Goal: Navigation & Orientation: Understand site structure

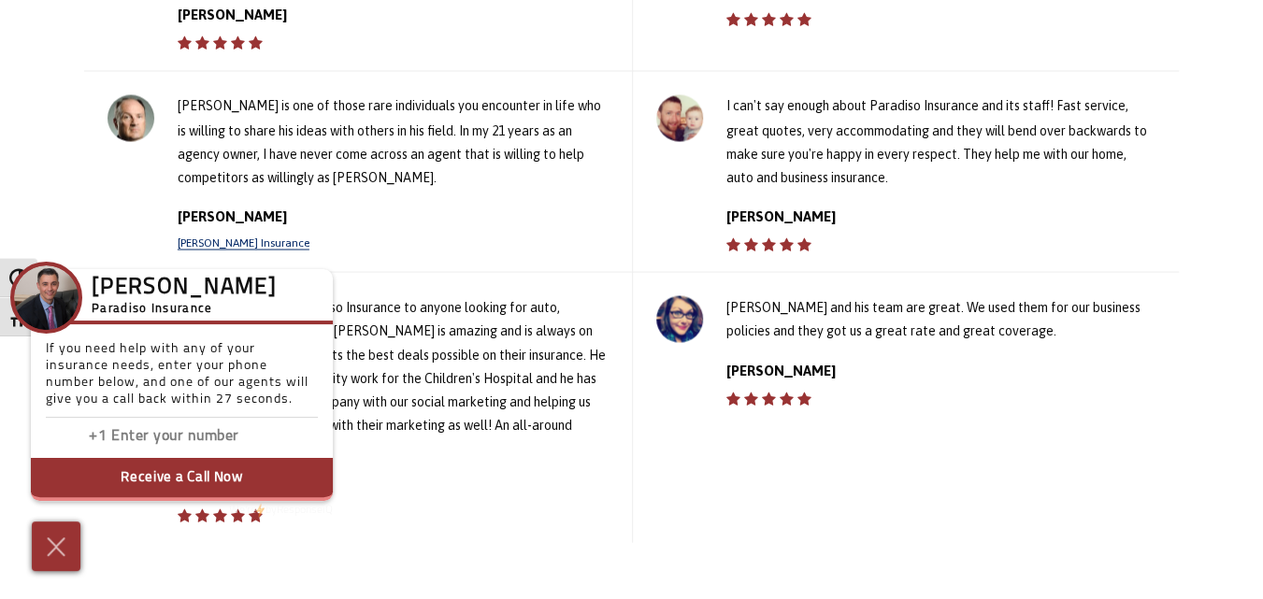
scroll to position [1776, 0]
click at [53, 552] on img at bounding box center [56, 547] width 28 height 30
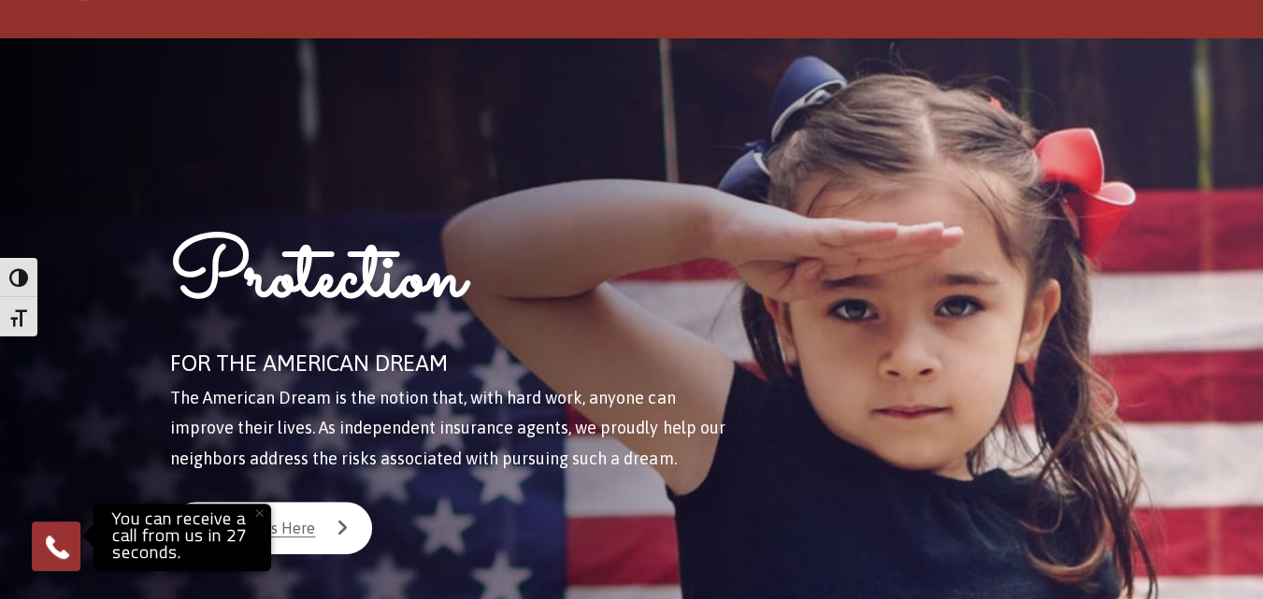
scroll to position [0, 0]
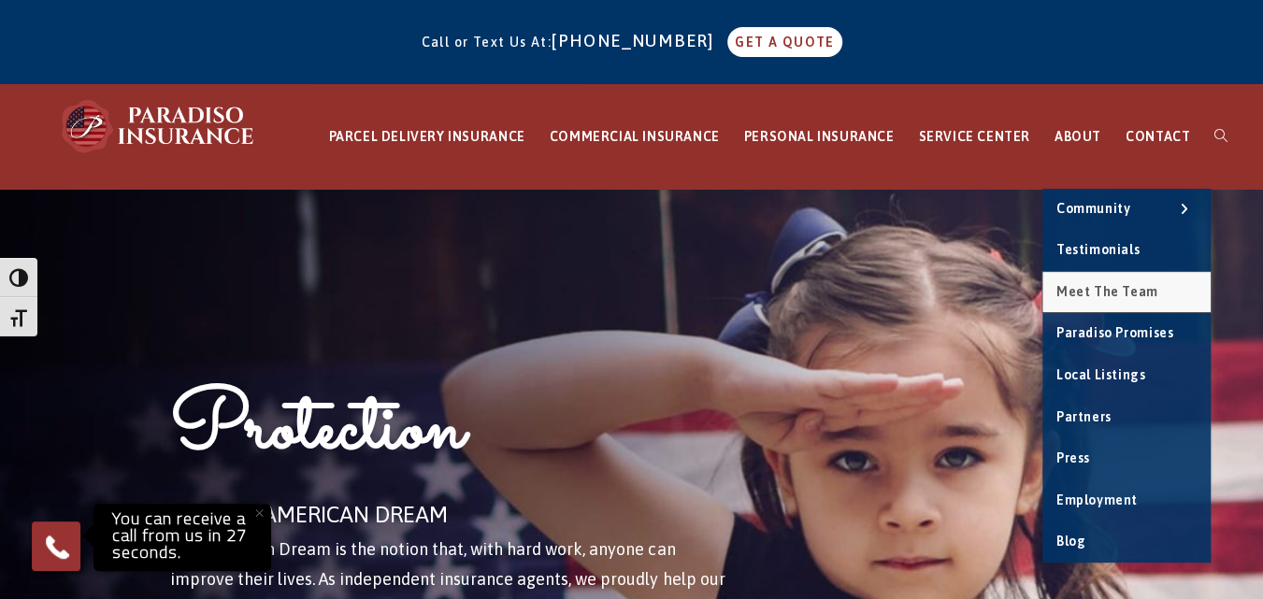
click at [1123, 293] on span "Meet the Team" at bounding box center [1107, 291] width 102 height 15
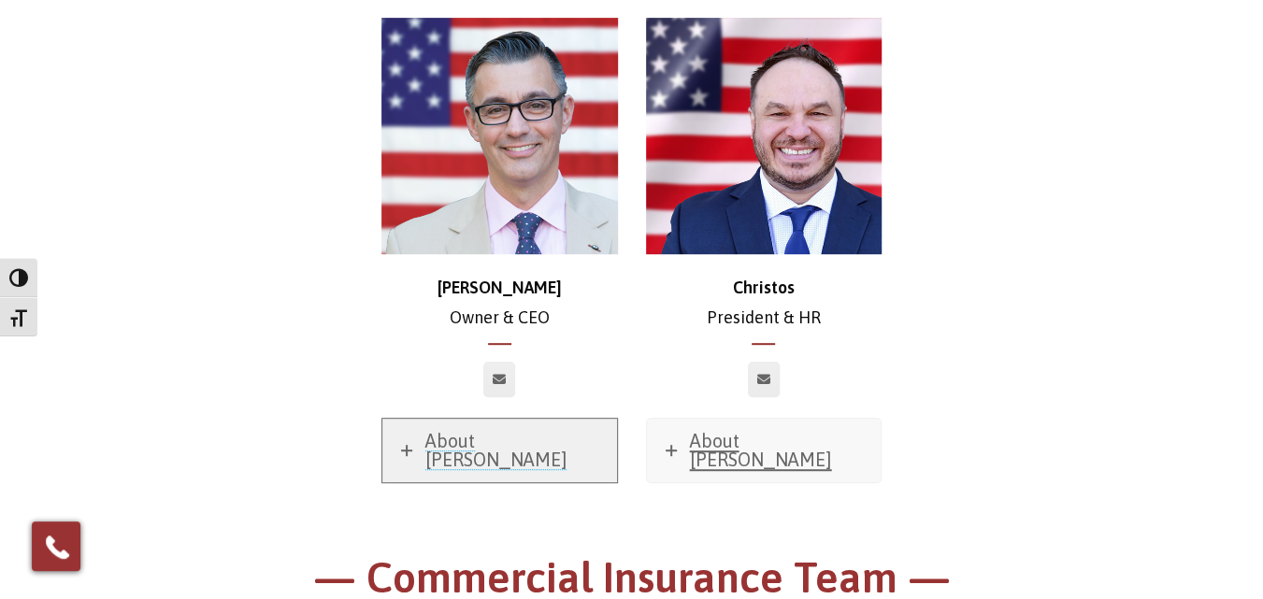
click at [490, 438] on span "About Chris" at bounding box center [496, 450] width 142 height 40
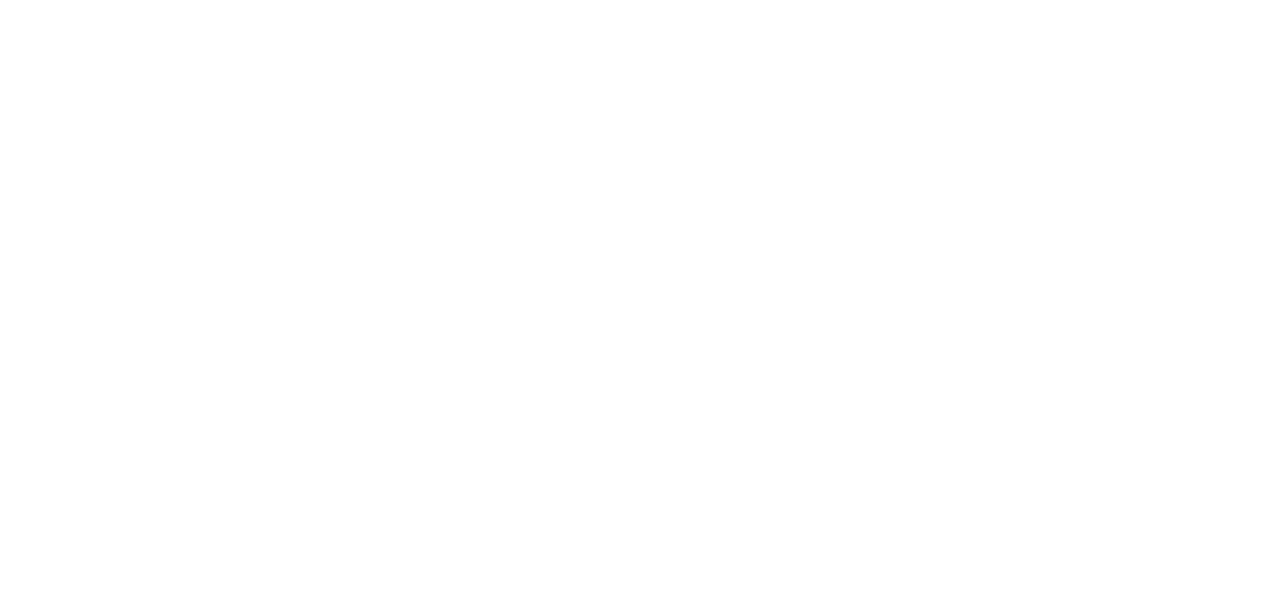
scroll to position [281, 0]
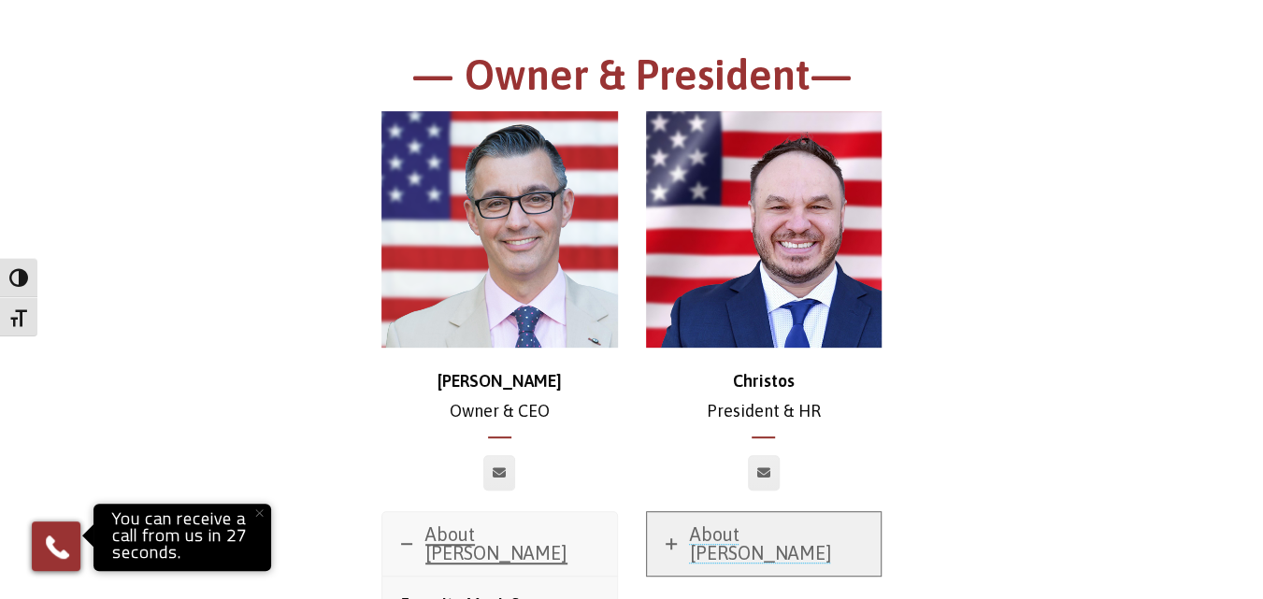
click at [780, 530] on span "About Christos" at bounding box center [761, 543] width 142 height 40
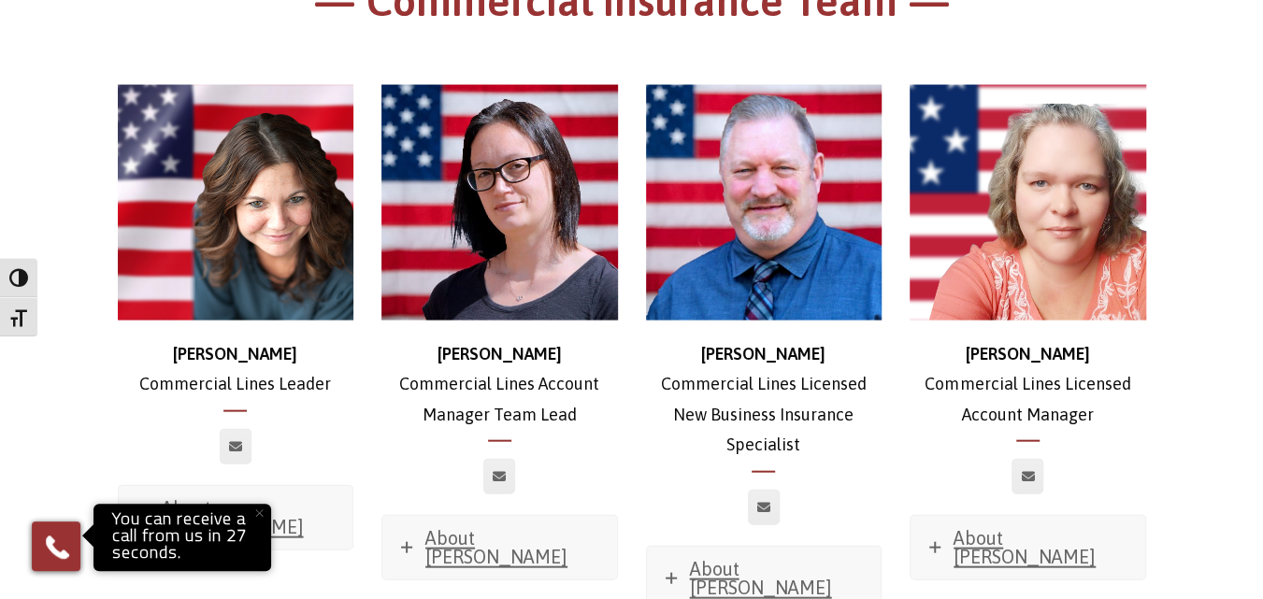
scroll to position [2057, 0]
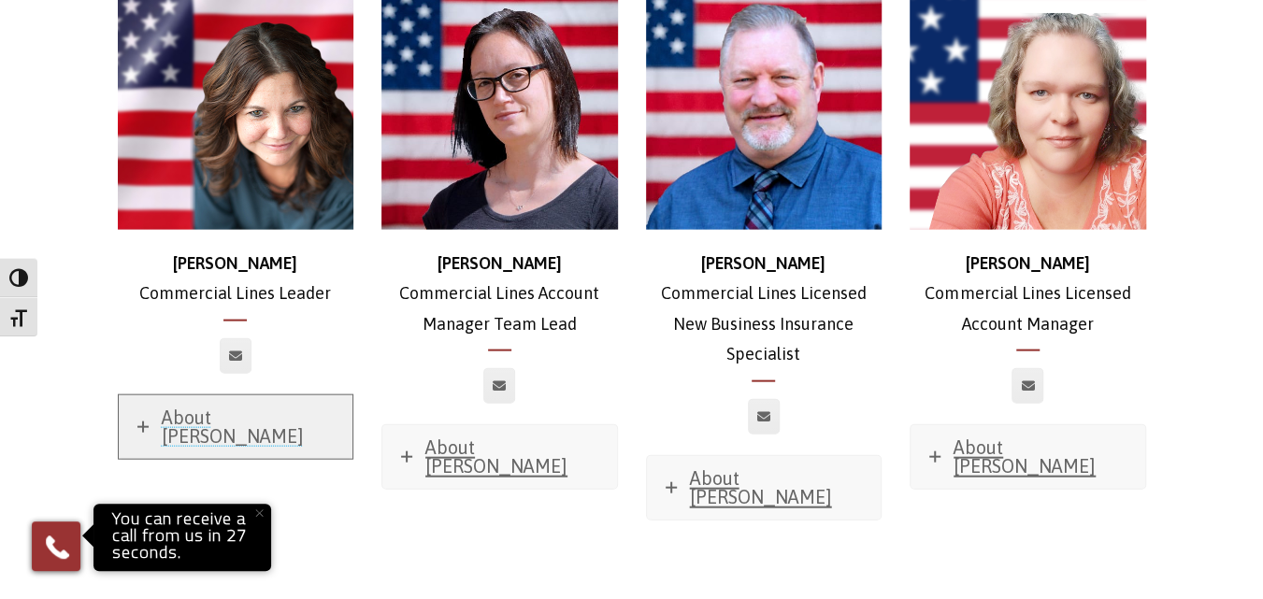
click at [241, 407] on span "About Stephanie" at bounding box center [233, 427] width 142 height 40
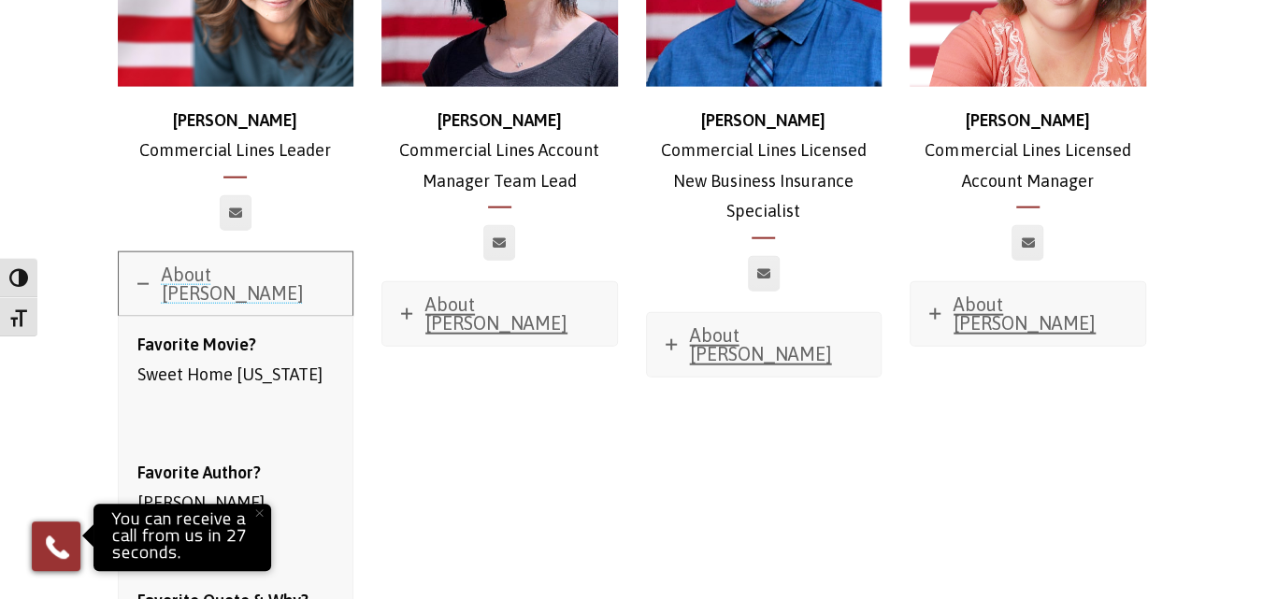
scroll to position [1964, 0]
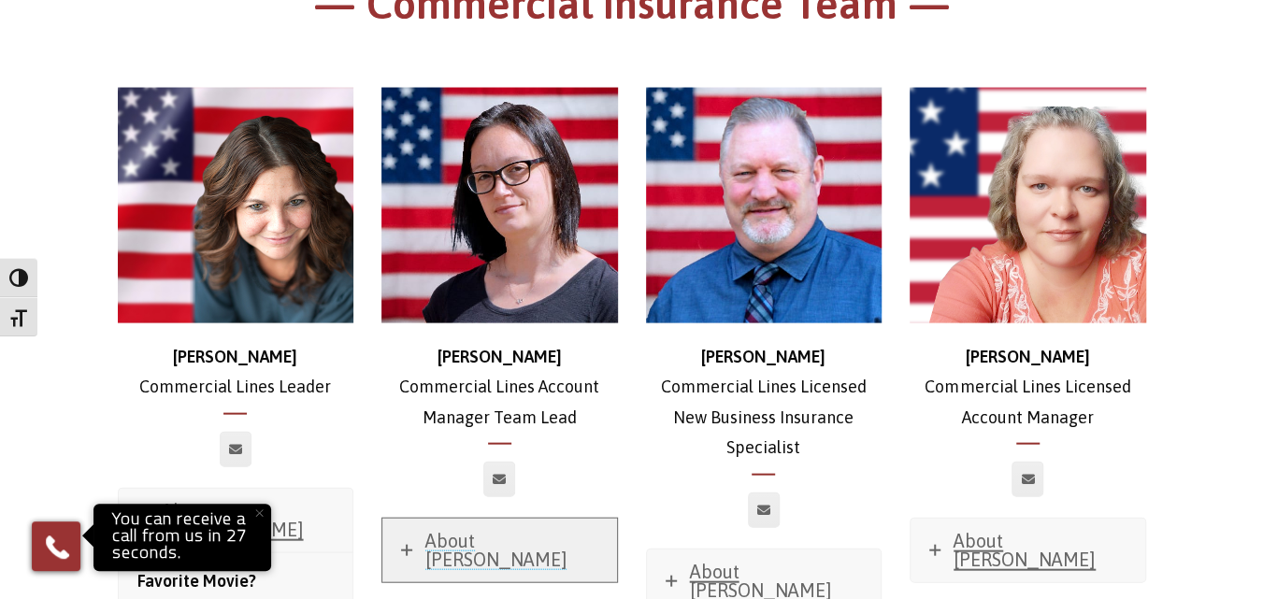
click at [501, 530] on span "About Jessica" at bounding box center [496, 550] width 142 height 40
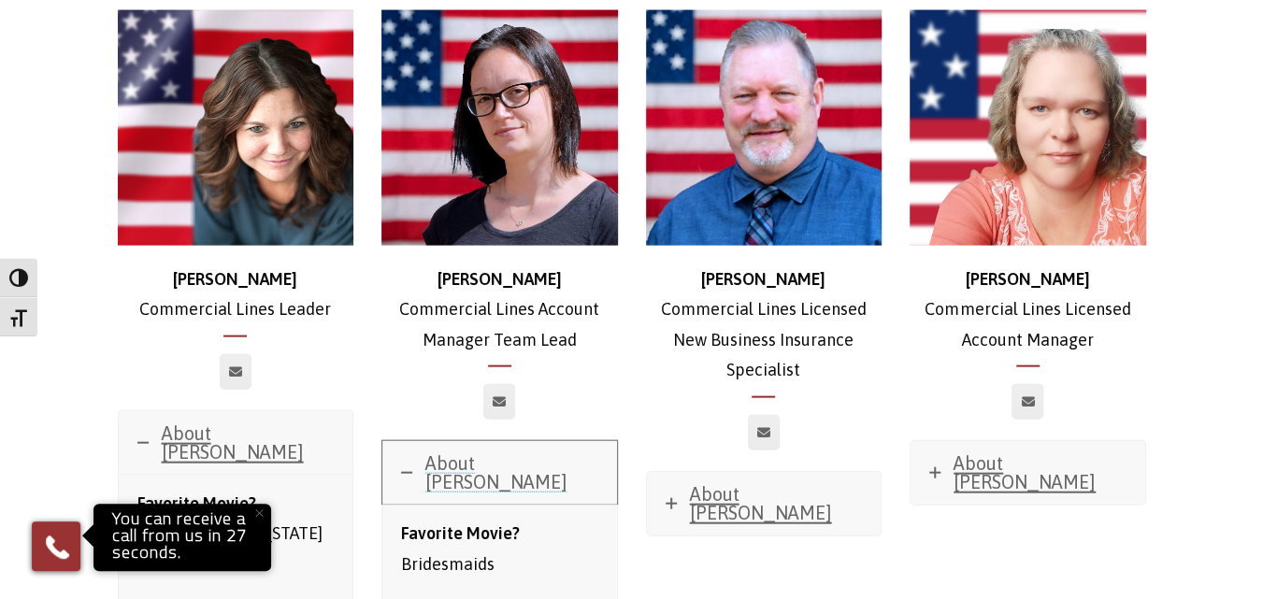
scroll to position [2057, 0]
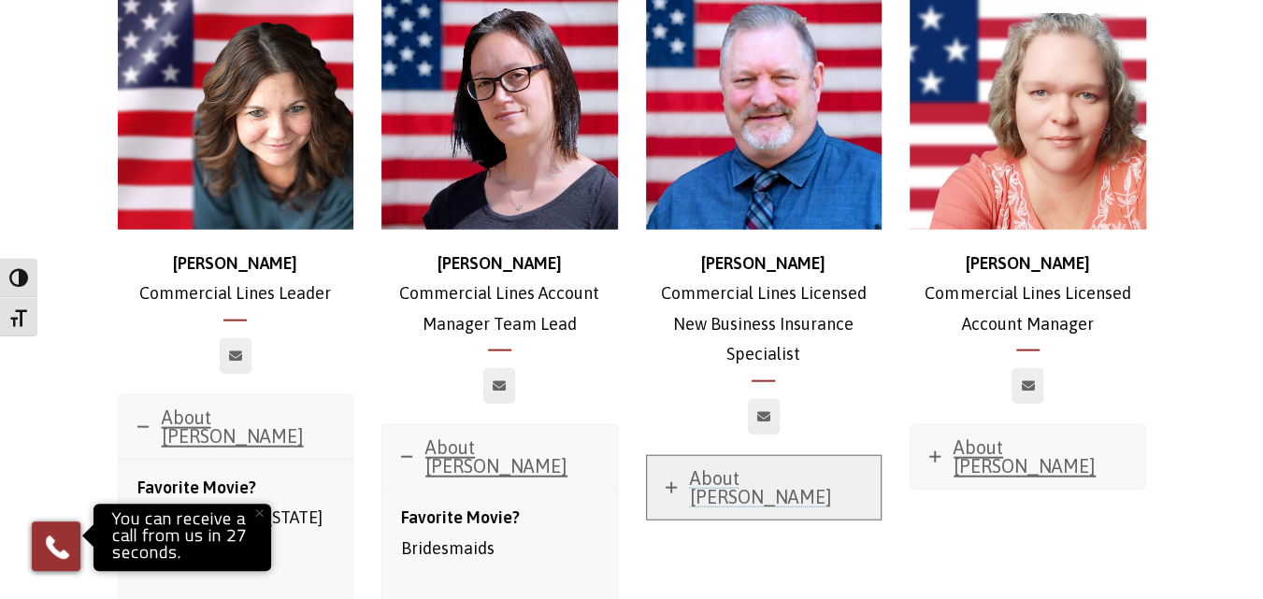
click at [719, 467] on span "About Ross" at bounding box center [761, 487] width 142 height 40
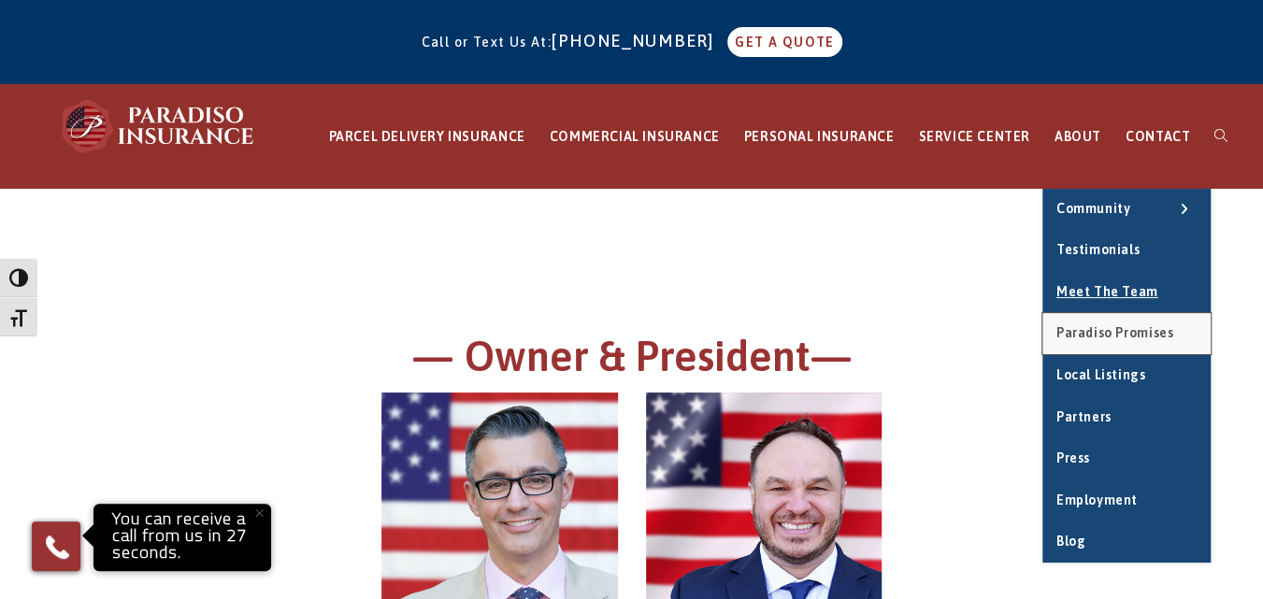
click at [1101, 339] on link "Paradiso Promises" at bounding box center [1126, 333] width 168 height 41
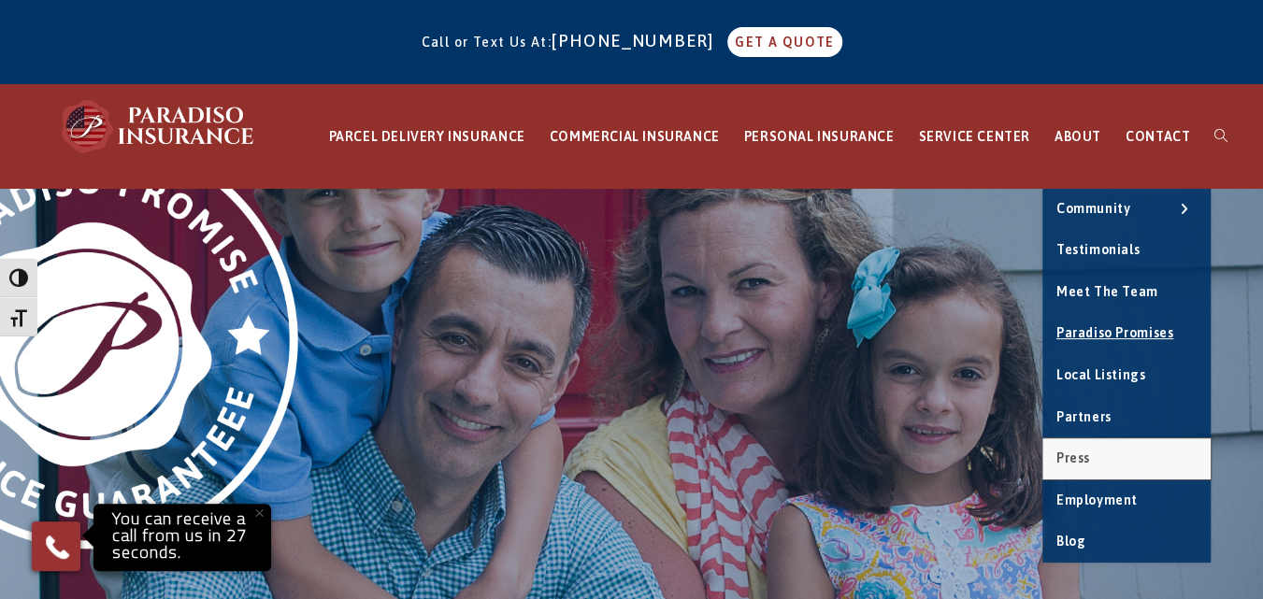
click at [1096, 457] on link "Press" at bounding box center [1126, 458] width 168 height 41
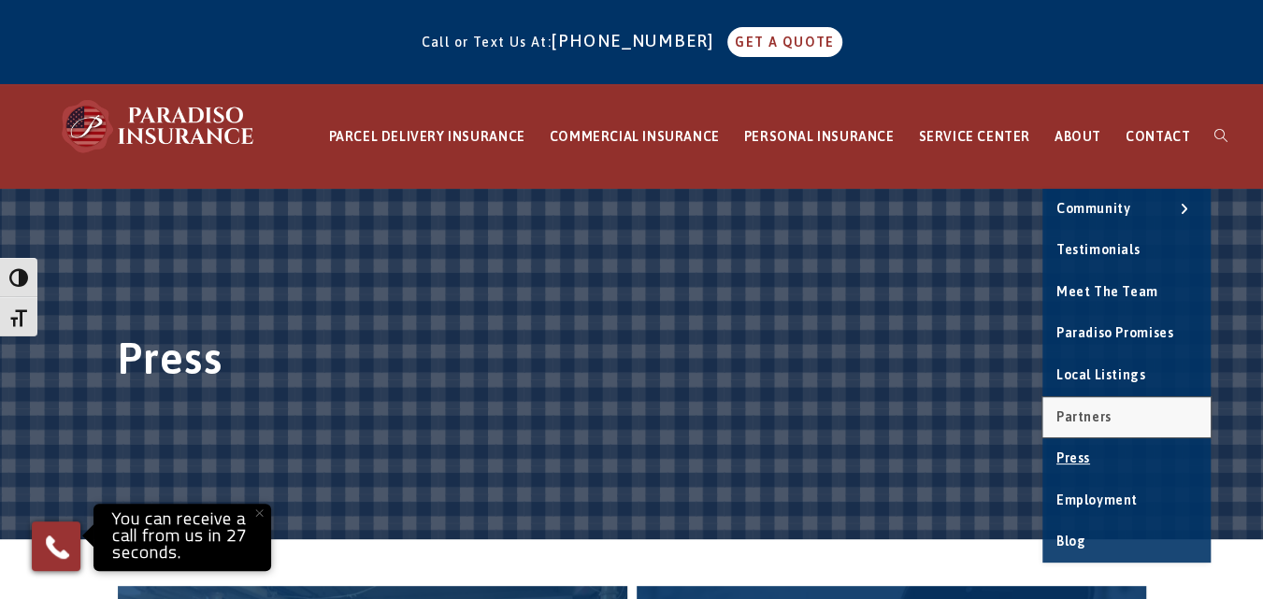
click at [1103, 415] on span "Partners" at bounding box center [1083, 416] width 55 height 15
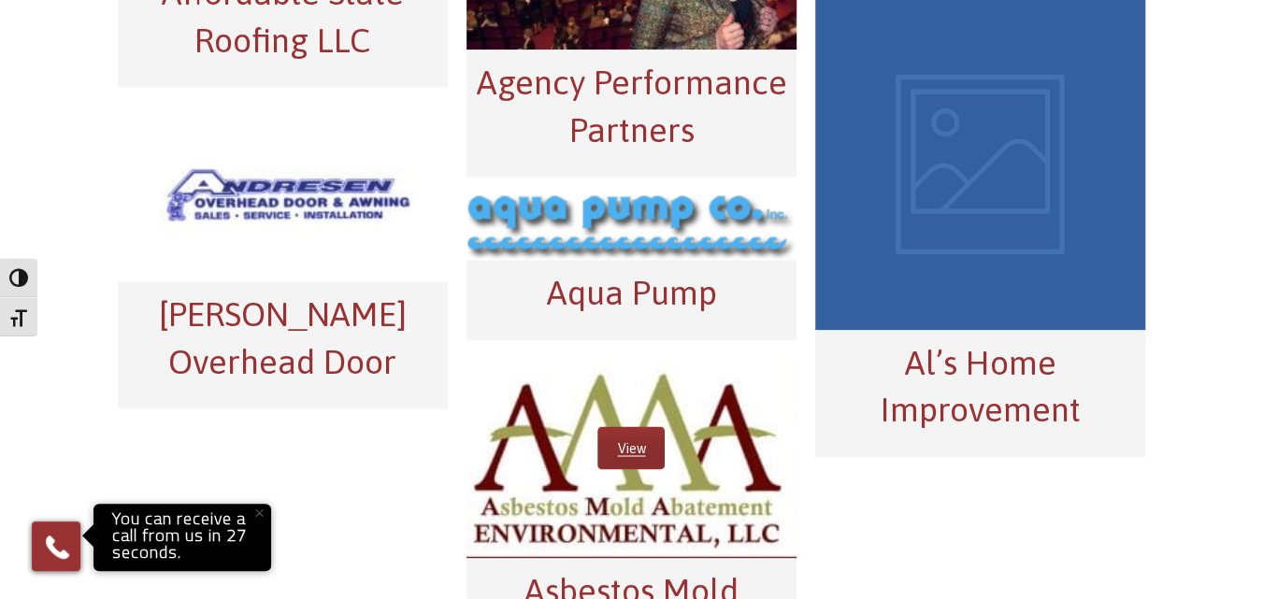
scroll to position [841, 0]
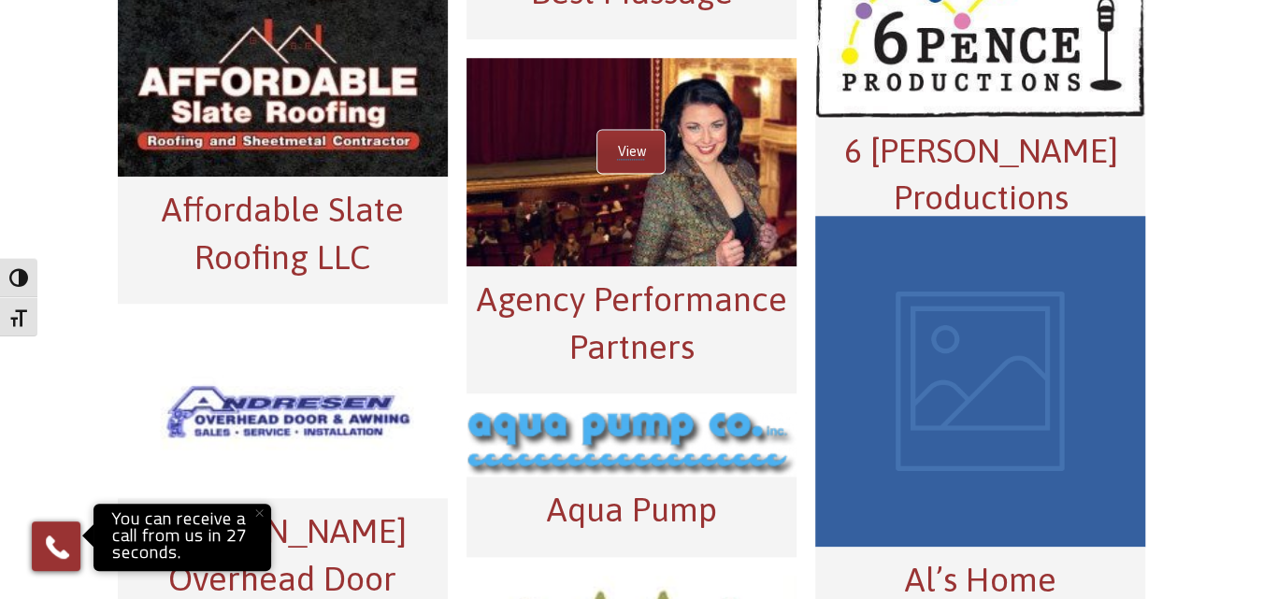
click at [646, 158] on link "View" at bounding box center [630, 152] width 67 height 43
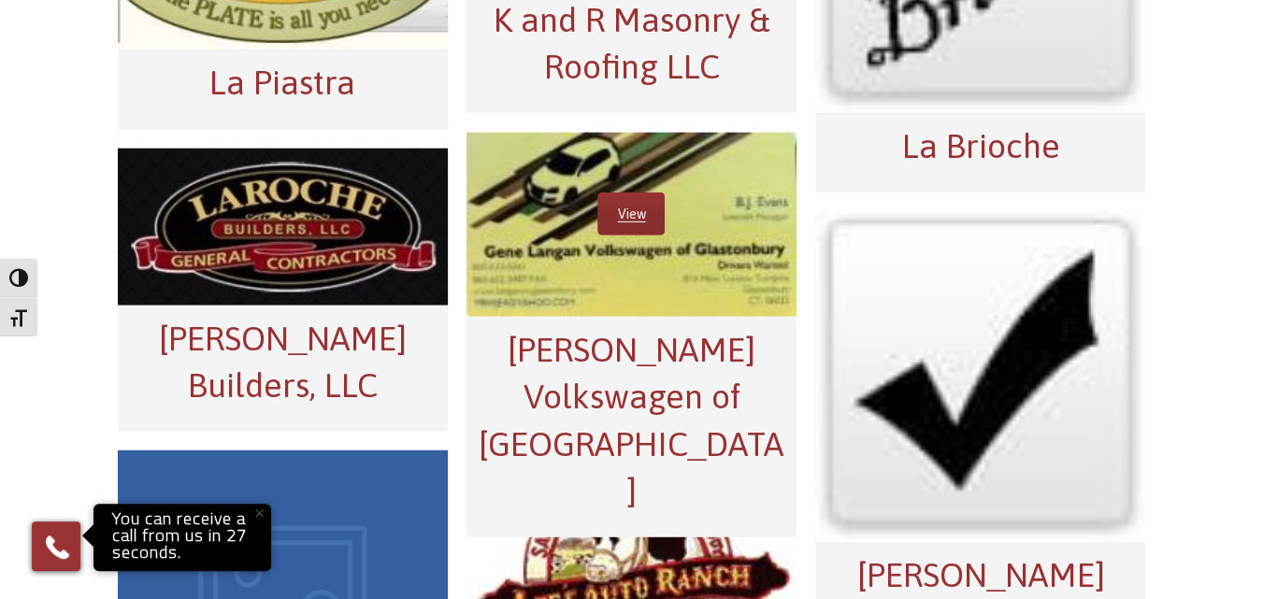
scroll to position [6598, 0]
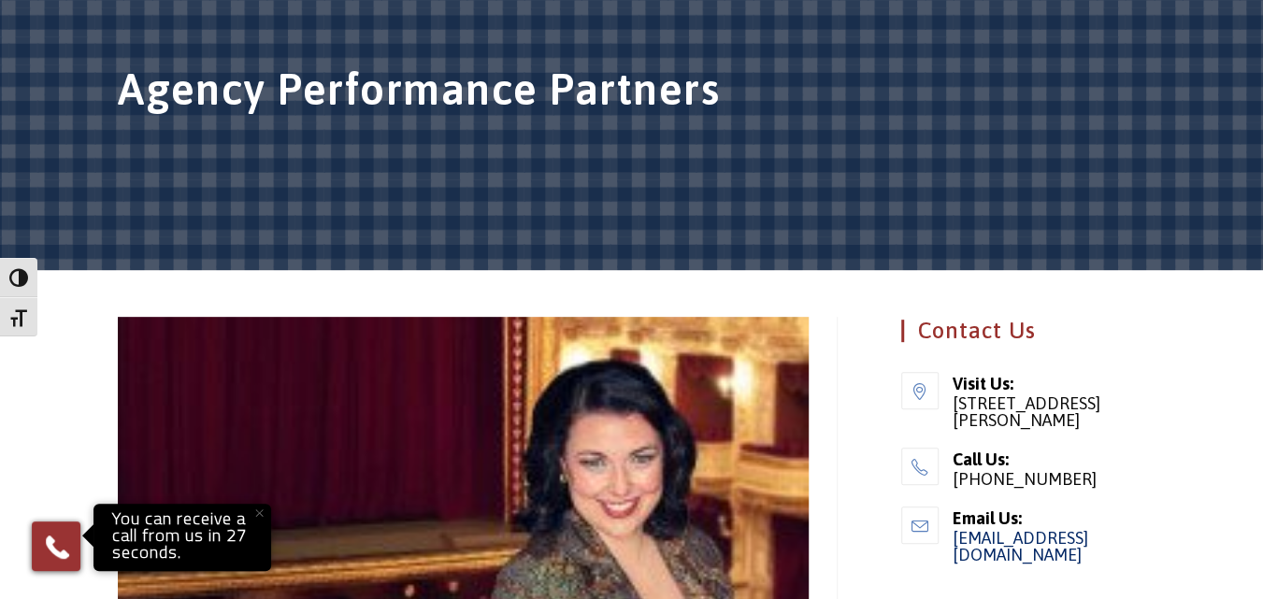
scroll to position [550, 0]
